Goal: Information Seeking & Learning: Learn about a topic

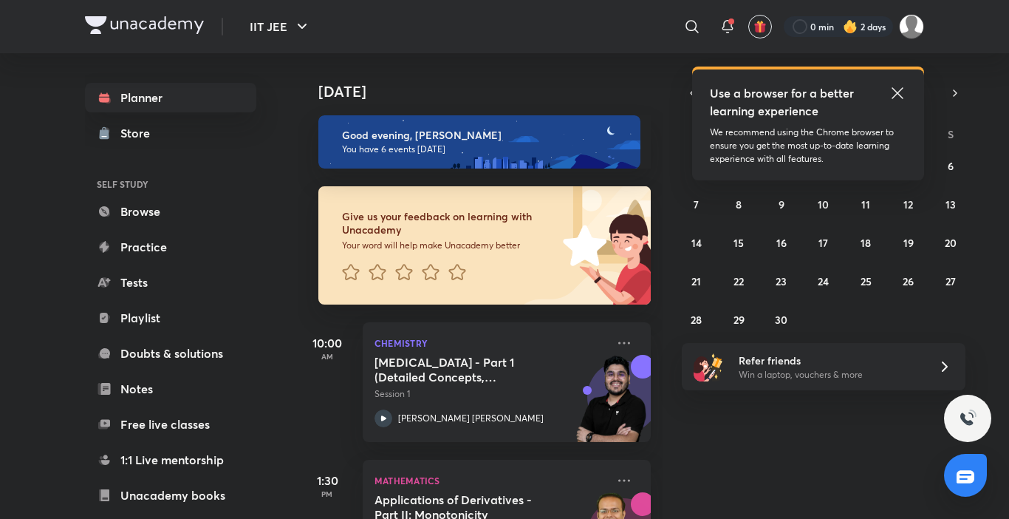
drag, startPoint x: 890, startPoint y: 89, endPoint x: 732, endPoint y: 163, distance: 173.6
click at [890, 89] on icon at bounding box center [898, 93] width 18 height 18
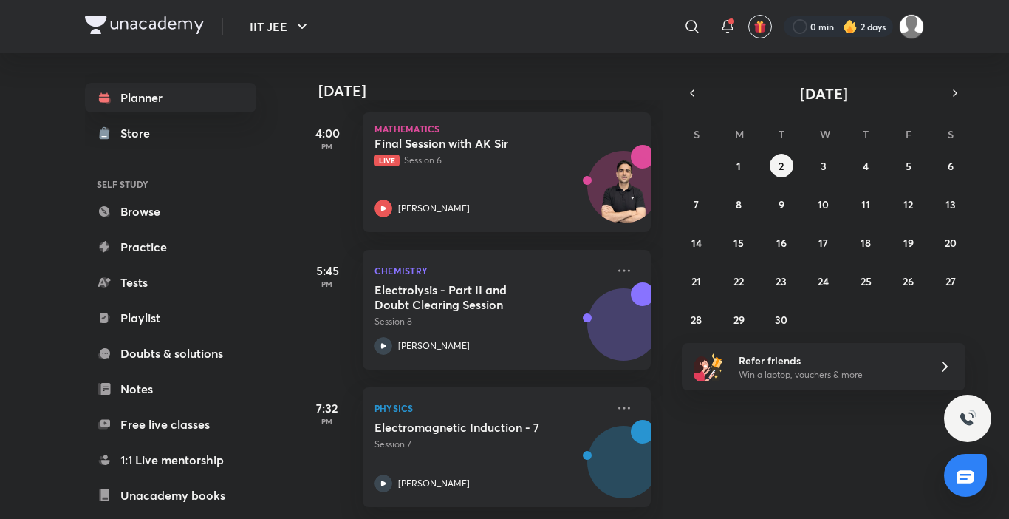
scroll to position [264, 0]
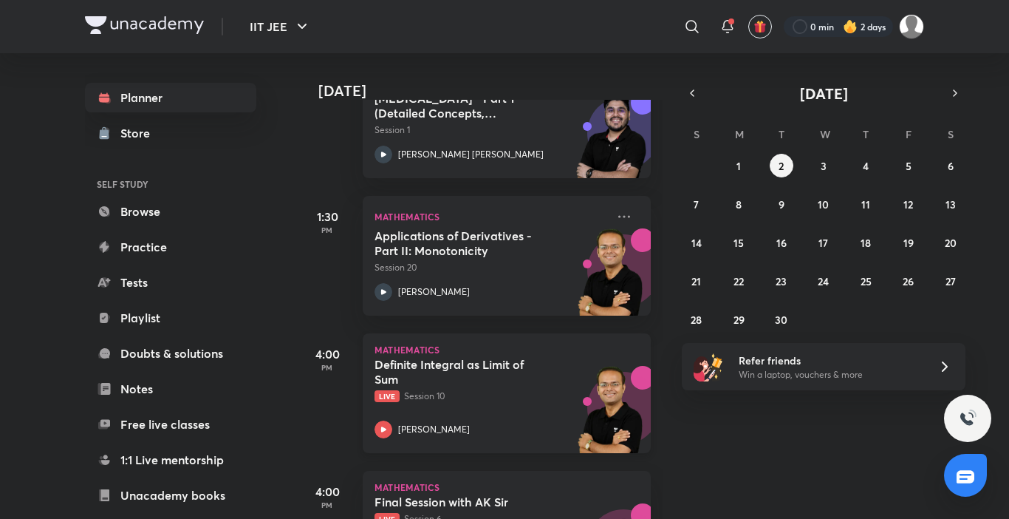
click at [517, 429] on div "[PERSON_NAME]" at bounding box center [491, 429] width 232 height 18
